Goal: Check status: Check status

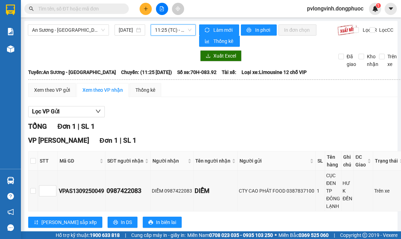
click at [167, 30] on span "11:25 (TC) - 70H-083.92" at bounding box center [173, 30] width 37 height 10
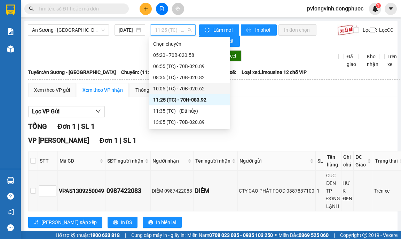
click at [207, 89] on div "10:05 (TC) - 70B-020.62" at bounding box center [189, 89] width 73 height 8
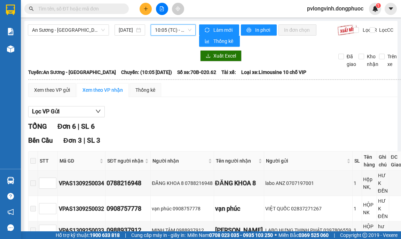
click at [166, 29] on span "10:05 (TC) - 70B-020.62" at bounding box center [173, 30] width 37 height 10
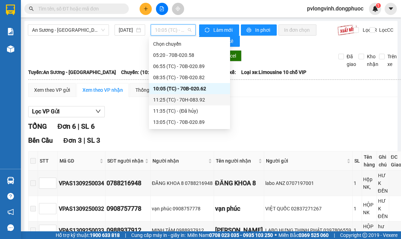
click at [185, 99] on div "11:25 (TC) - 70H-083.92" at bounding box center [189, 100] width 73 height 8
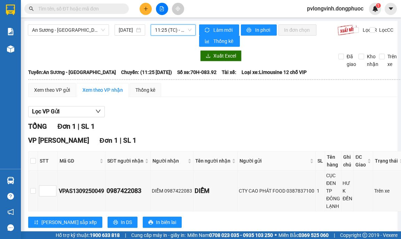
click at [177, 33] on span "11:25 (TC) - 70H-083.92" at bounding box center [173, 30] width 37 height 10
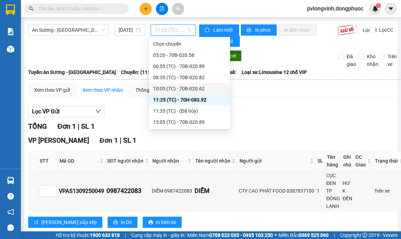
click at [201, 84] on div "10:05 (TC) - 70B-020.62" at bounding box center [189, 88] width 81 height 11
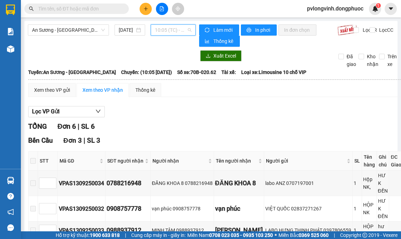
click at [184, 30] on span "10:05 (TC) - 70B-020.62" at bounding box center [173, 30] width 37 height 10
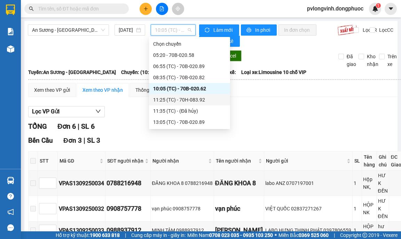
click at [201, 101] on div "11:25 (TC) - 70H-083.92" at bounding box center [189, 100] width 73 height 8
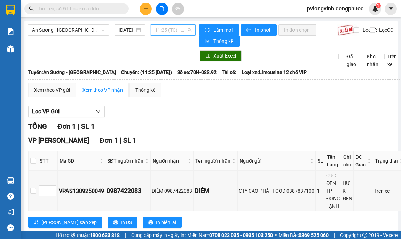
click at [165, 34] on span "11:25 (TC) - 70H-083.92" at bounding box center [173, 30] width 37 height 10
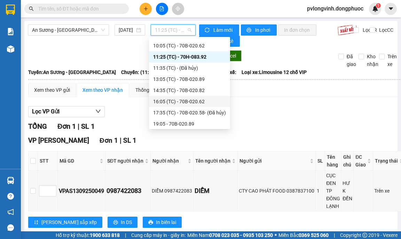
scroll to position [45, 0]
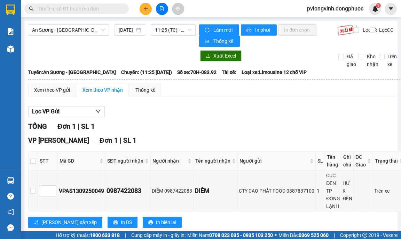
click at [149, 22] on div "An Sương - [GEOGRAPHIC_DATA] [DATE] 11:25 (TC) - 70H-083.92 Làm mới In phơi In …" at bounding box center [210, 132] width 373 height 222
click at [157, 27] on span "11:25 (TC) - 70H-083.92" at bounding box center [173, 30] width 37 height 10
